Goal: Task Accomplishment & Management: Use online tool/utility

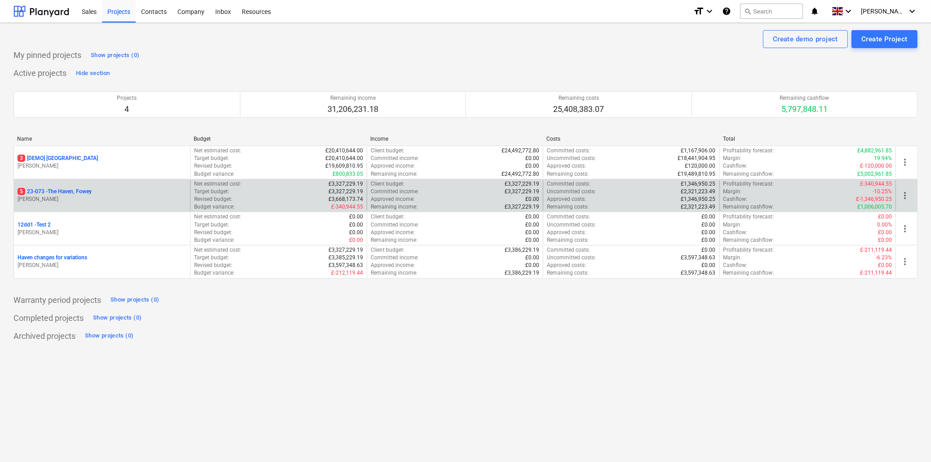
click at [67, 194] on p "5 23-073 - [GEOGRAPHIC_DATA], [GEOGRAPHIC_DATA]" at bounding box center [55, 192] width 74 height 8
click at [84, 191] on p "5 23-073 - [GEOGRAPHIC_DATA], [GEOGRAPHIC_DATA]" at bounding box center [55, 192] width 74 height 8
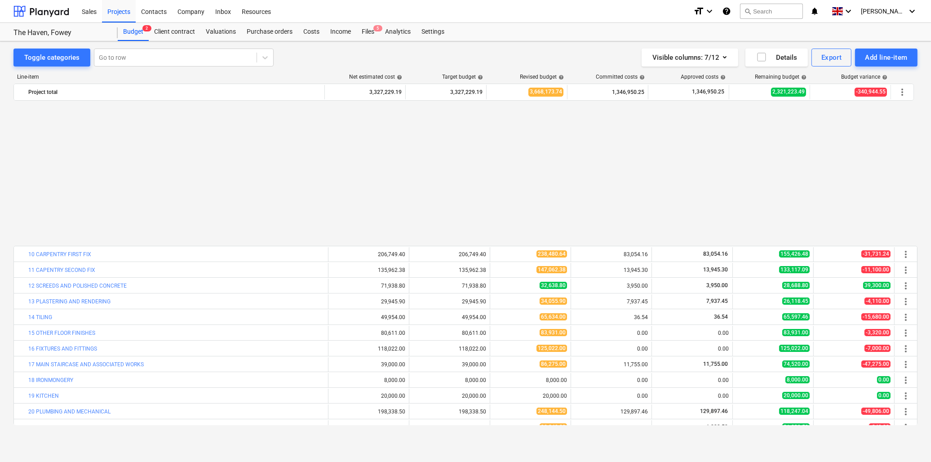
scroll to position [167, 0]
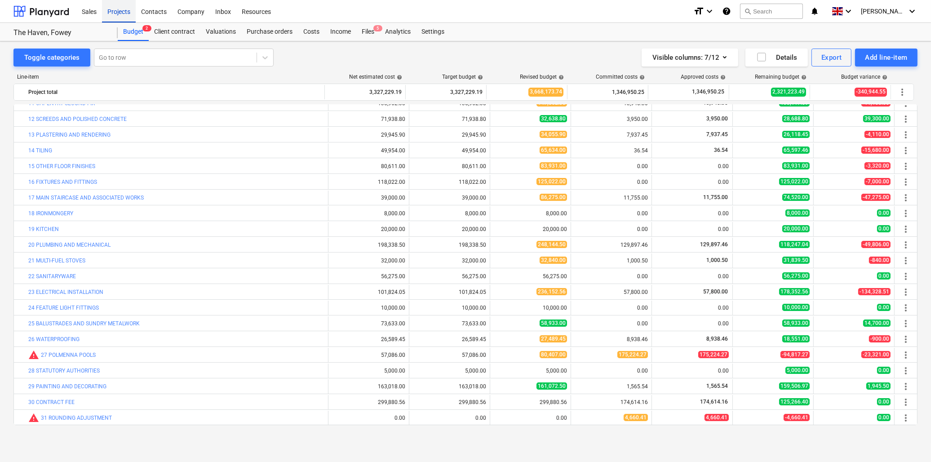
click at [120, 9] on div "Projects" at bounding box center [119, 11] width 34 height 23
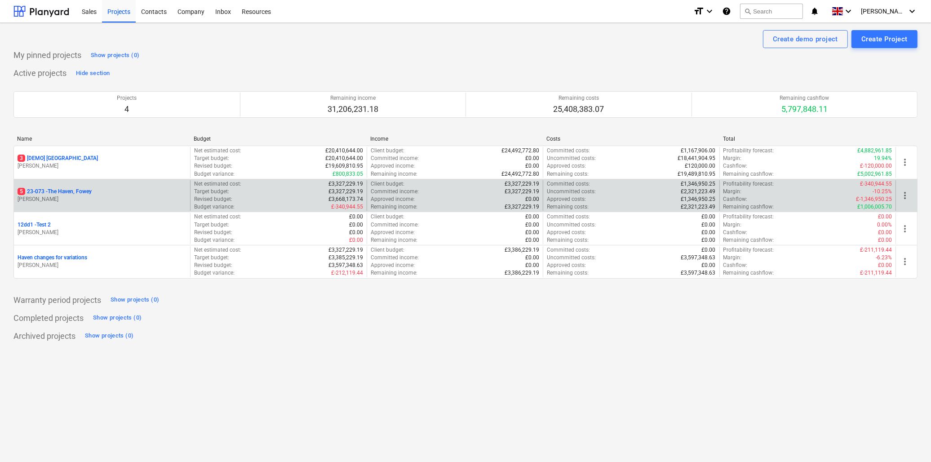
click at [99, 190] on div "5 23-073 - [GEOGRAPHIC_DATA], [GEOGRAPHIC_DATA]" at bounding box center [102, 192] width 169 height 8
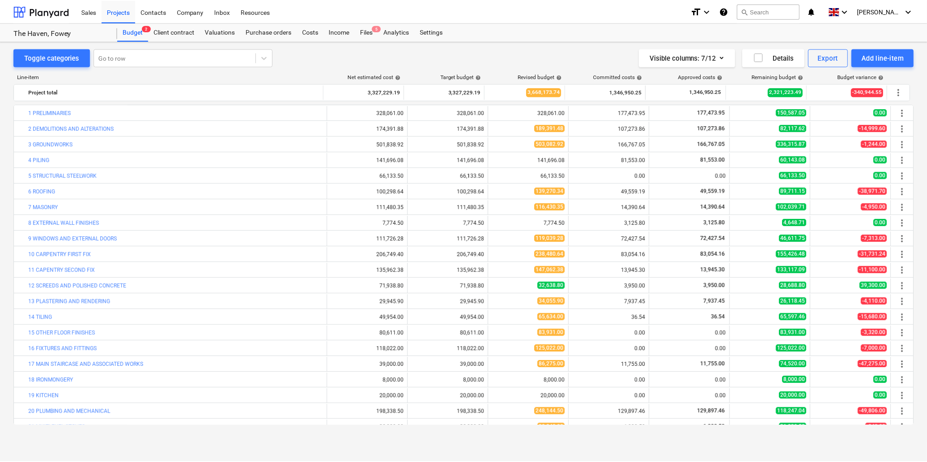
scroll to position [167, 0]
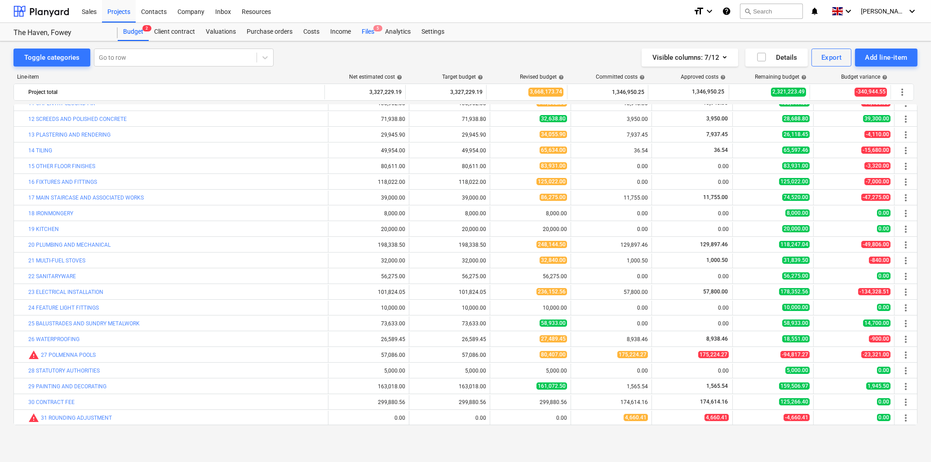
click at [365, 32] on div "Files 5" at bounding box center [367, 32] width 23 height 18
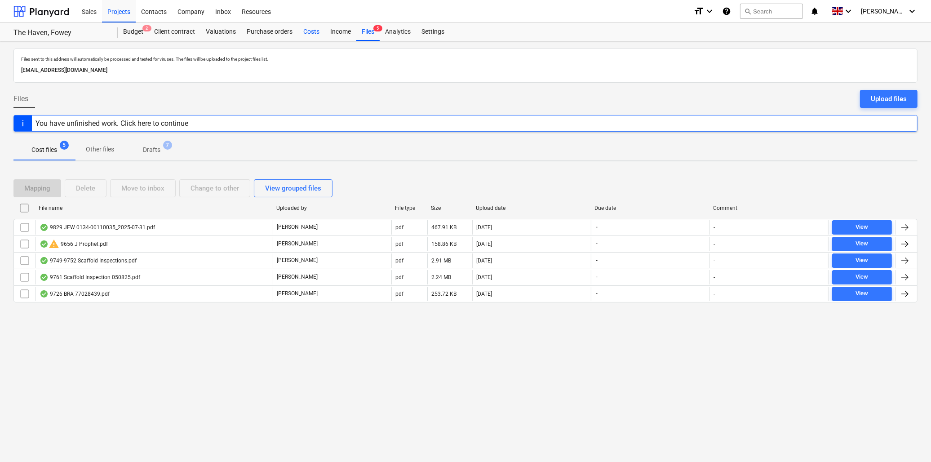
click at [309, 30] on div "Costs" at bounding box center [311, 32] width 27 height 18
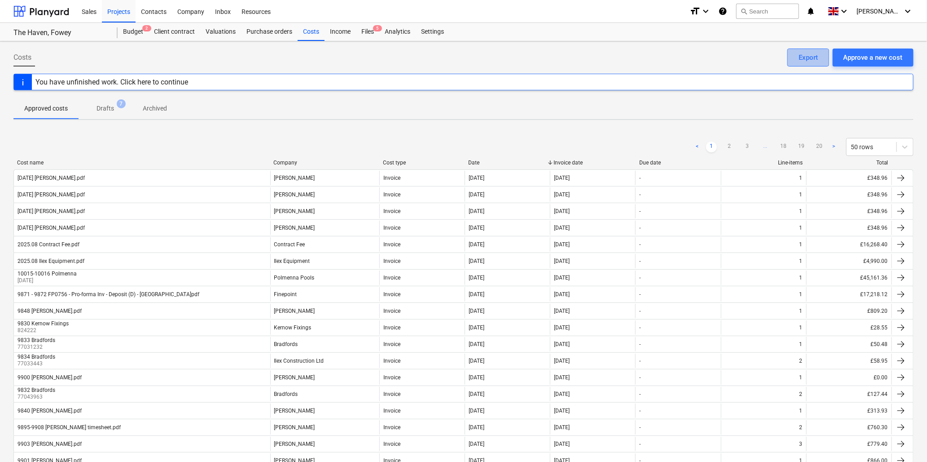
click at [808, 59] on div "Export" at bounding box center [808, 58] width 19 height 12
